Goal: Information Seeking & Learning: Learn about a topic

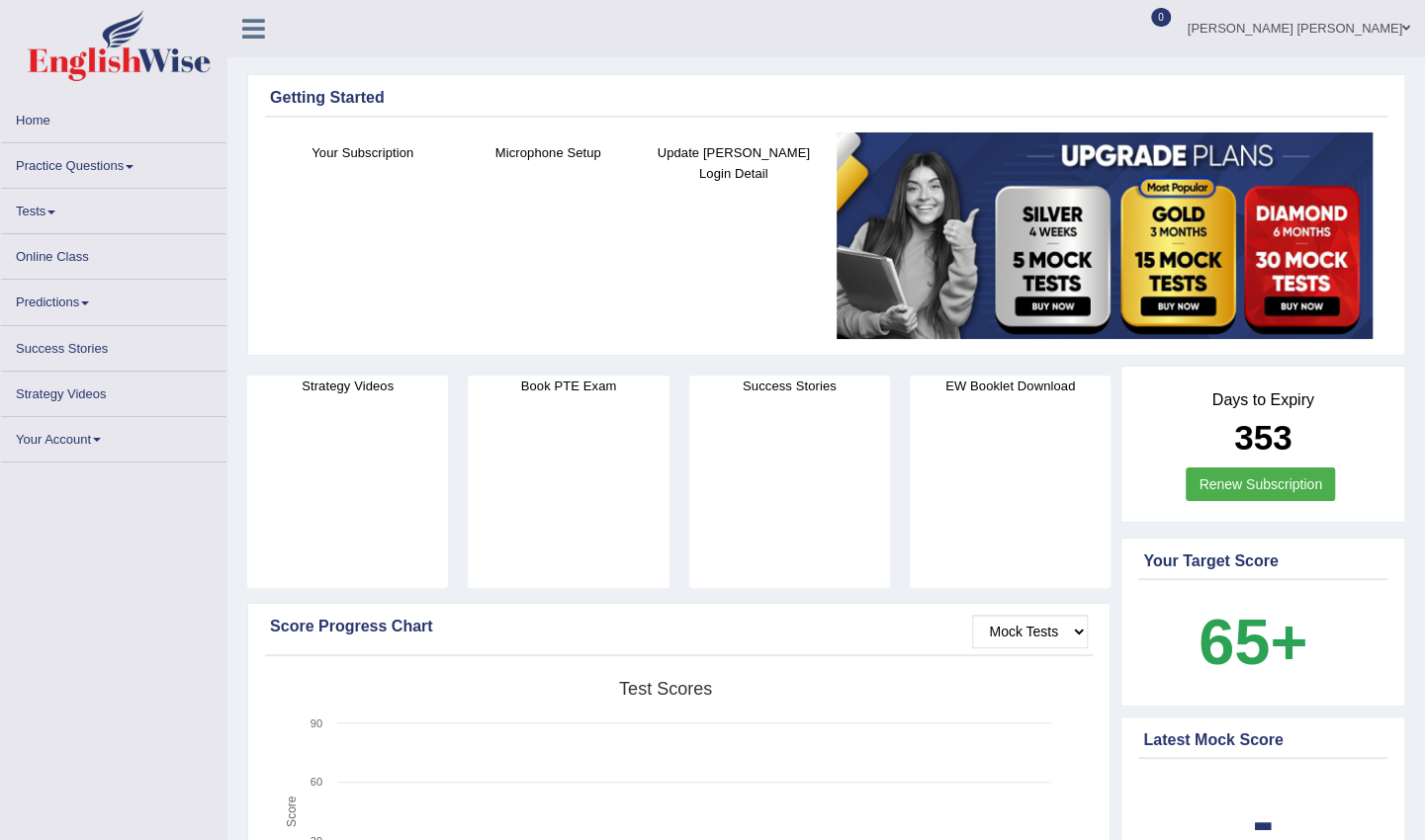
click at [73, 261] on link "Online Class" at bounding box center [114, 253] width 226 height 39
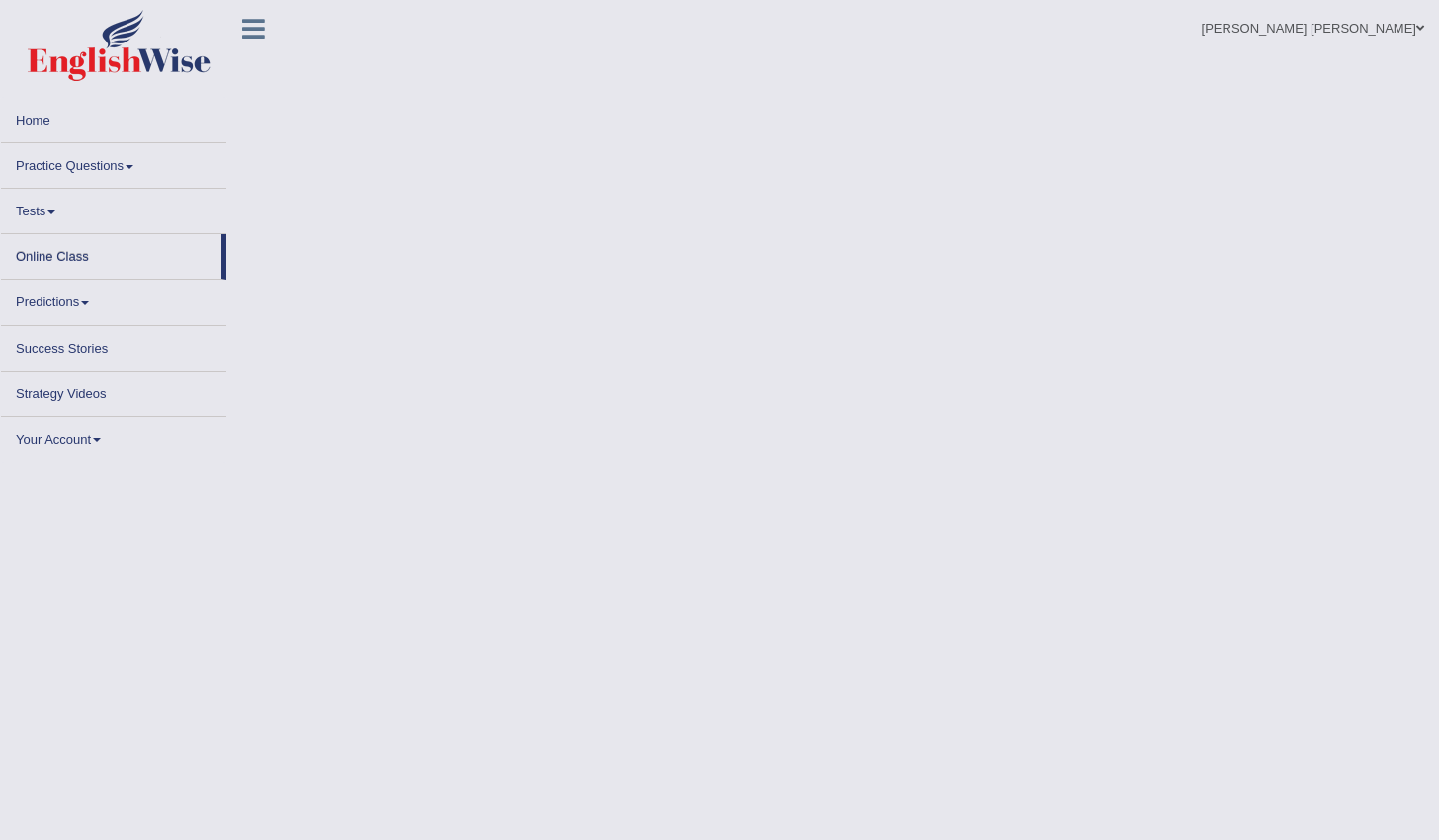
click at [73, 261] on link "Online Class" at bounding box center [111, 253] width 221 height 39
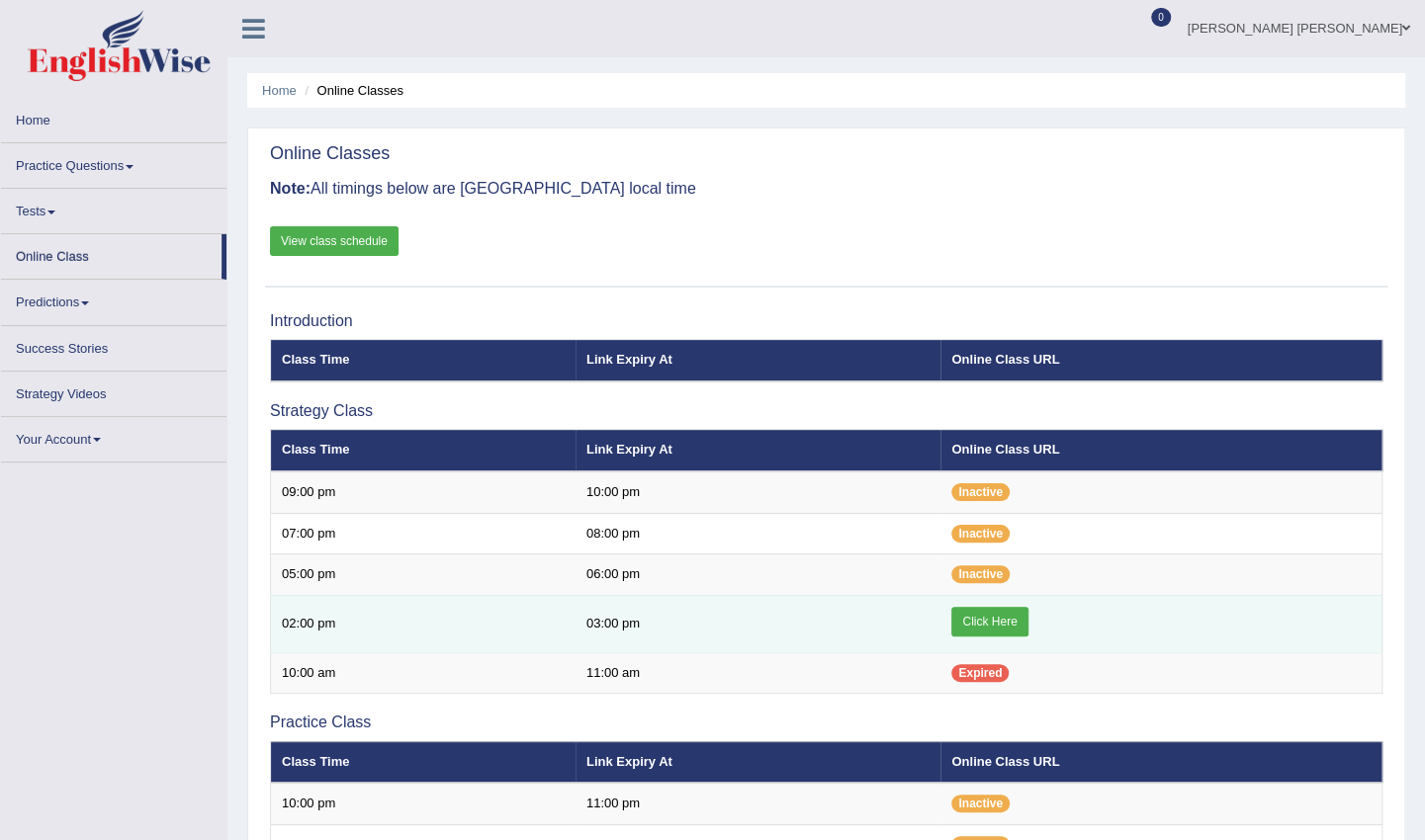
click at [979, 615] on link "Click Here" at bounding box center [989, 622] width 76 height 30
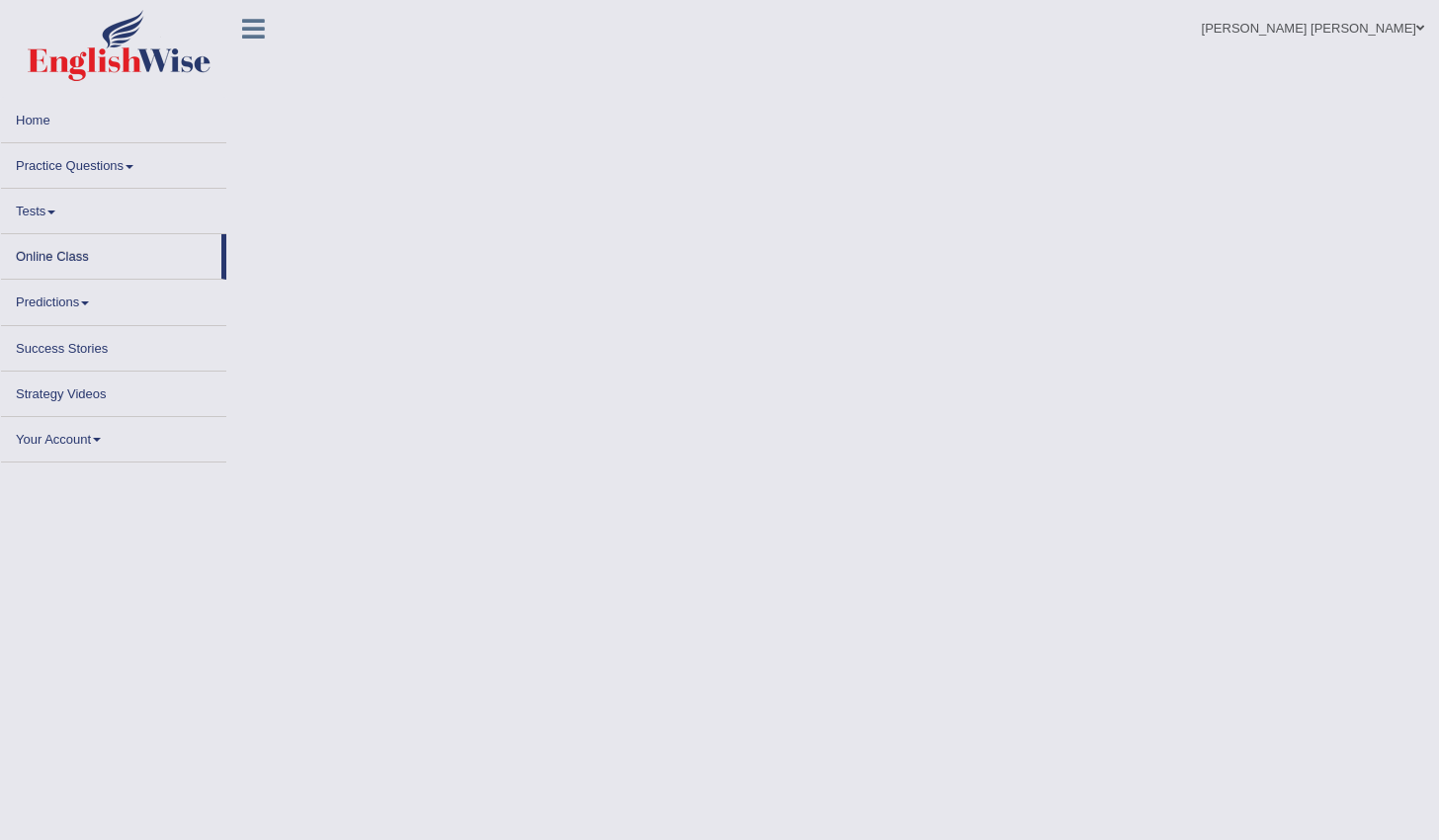
click at [160, 244] on link "Online Class" at bounding box center [111, 253] width 221 height 39
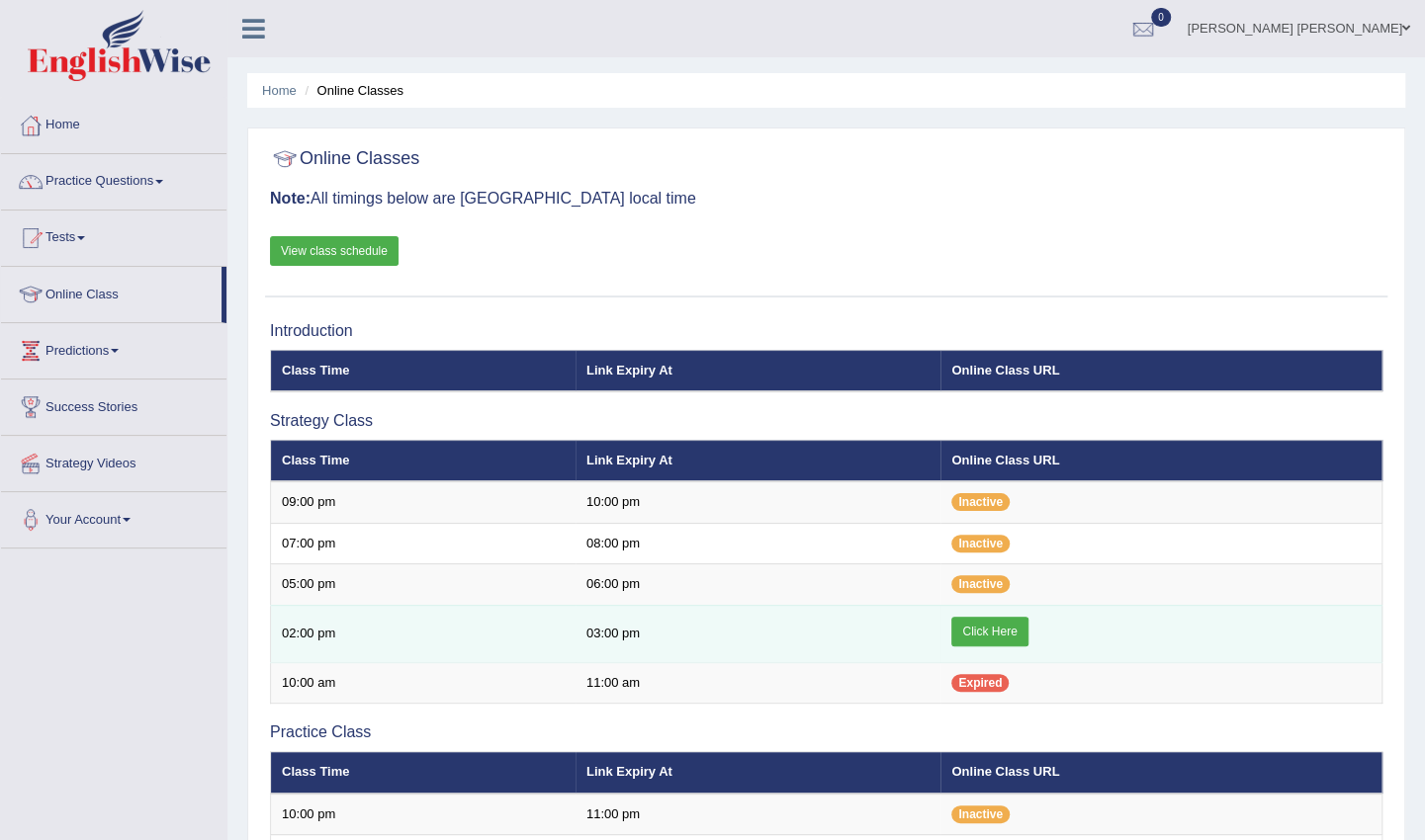
click at [974, 628] on link "Click Here" at bounding box center [989, 631] width 76 height 30
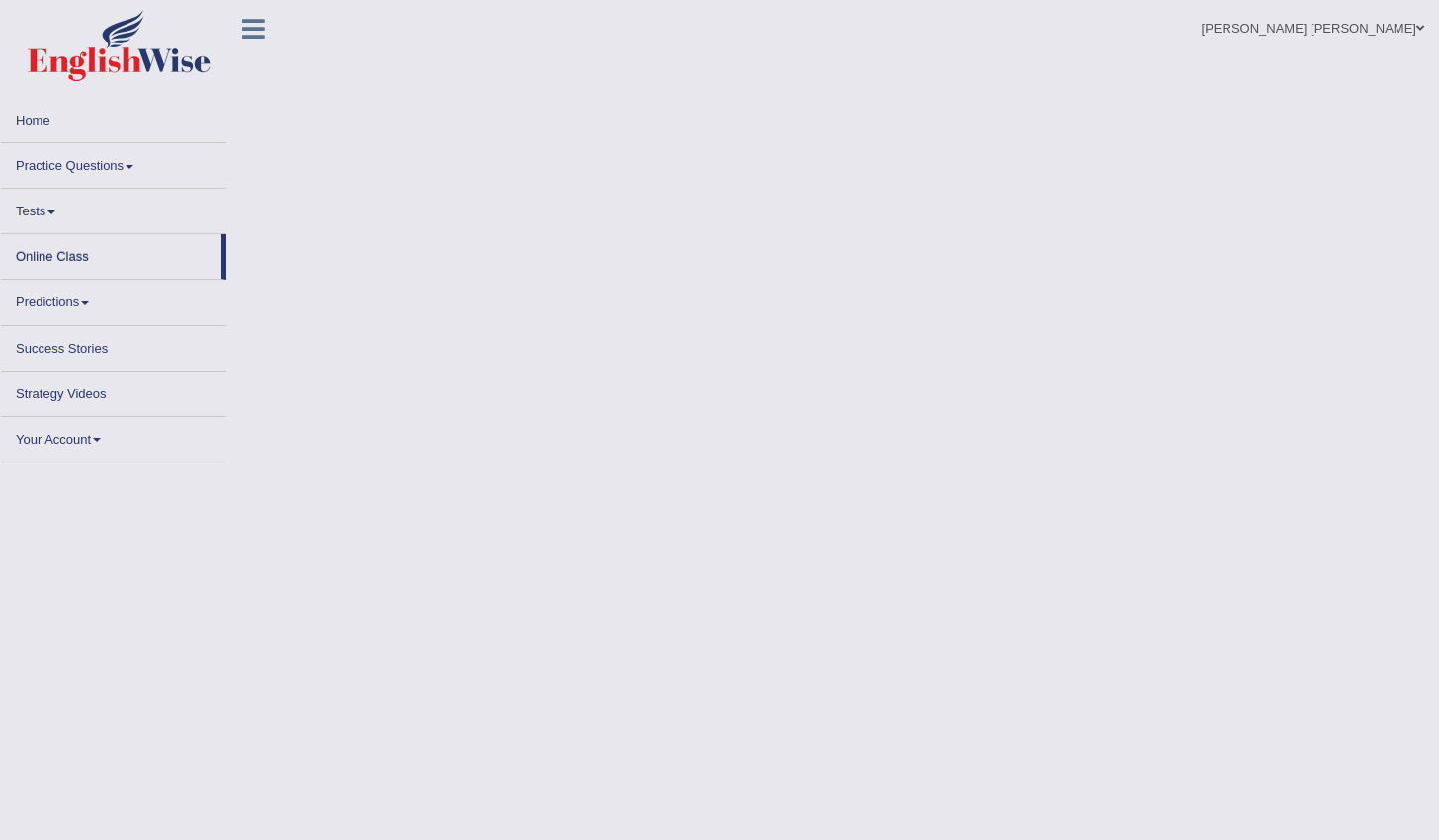
click at [58, 255] on link "Online Class" at bounding box center [111, 253] width 221 height 39
